Goal: Task Accomplishment & Management: Complete application form

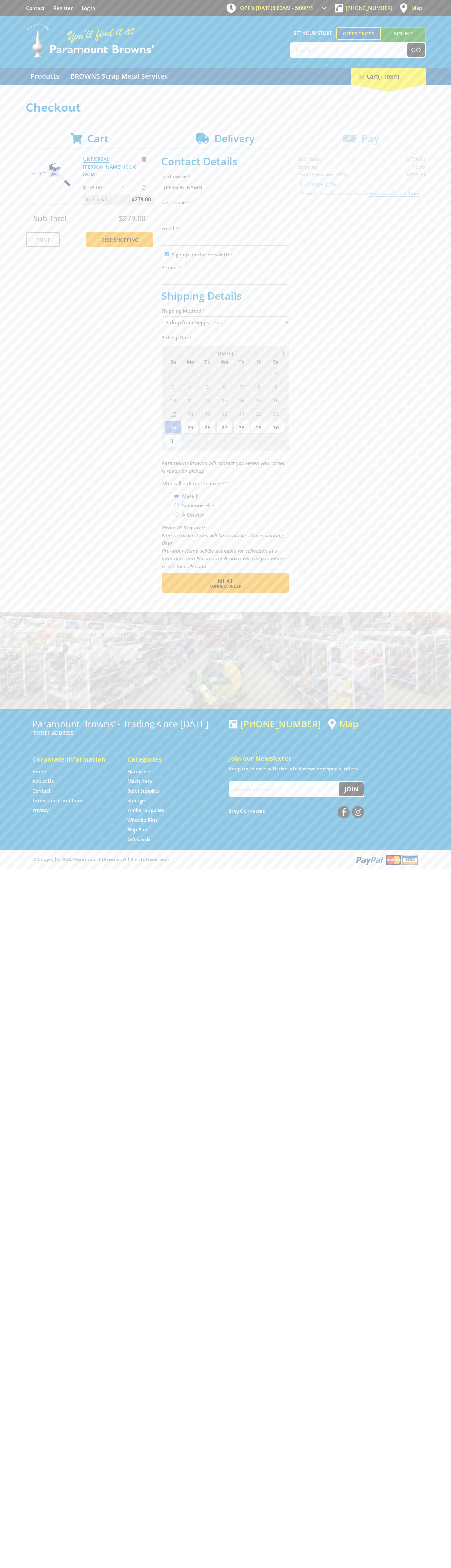
type input "[PERSON_NAME]"
type input "[EMAIL_ADDRESS][DOMAIN_NAME]"
type input "0293744000"
click at [226, 581] on span "Next" at bounding box center [225, 581] width 16 height 9
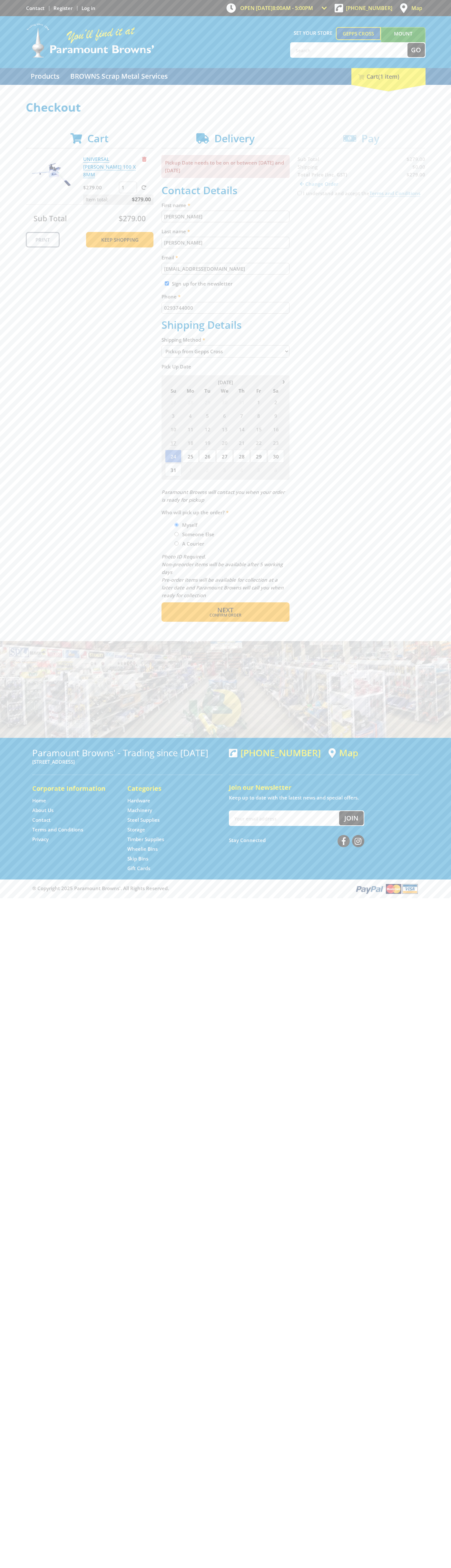
type input "[PERSON_NAME]"
click at [226, 615] on span "Confirm order" at bounding box center [226, 615] width 100 height 4
click at [226, 611] on span "Next" at bounding box center [225, 610] width 16 height 9
